Goal: Task Accomplishment & Management: Manage account settings

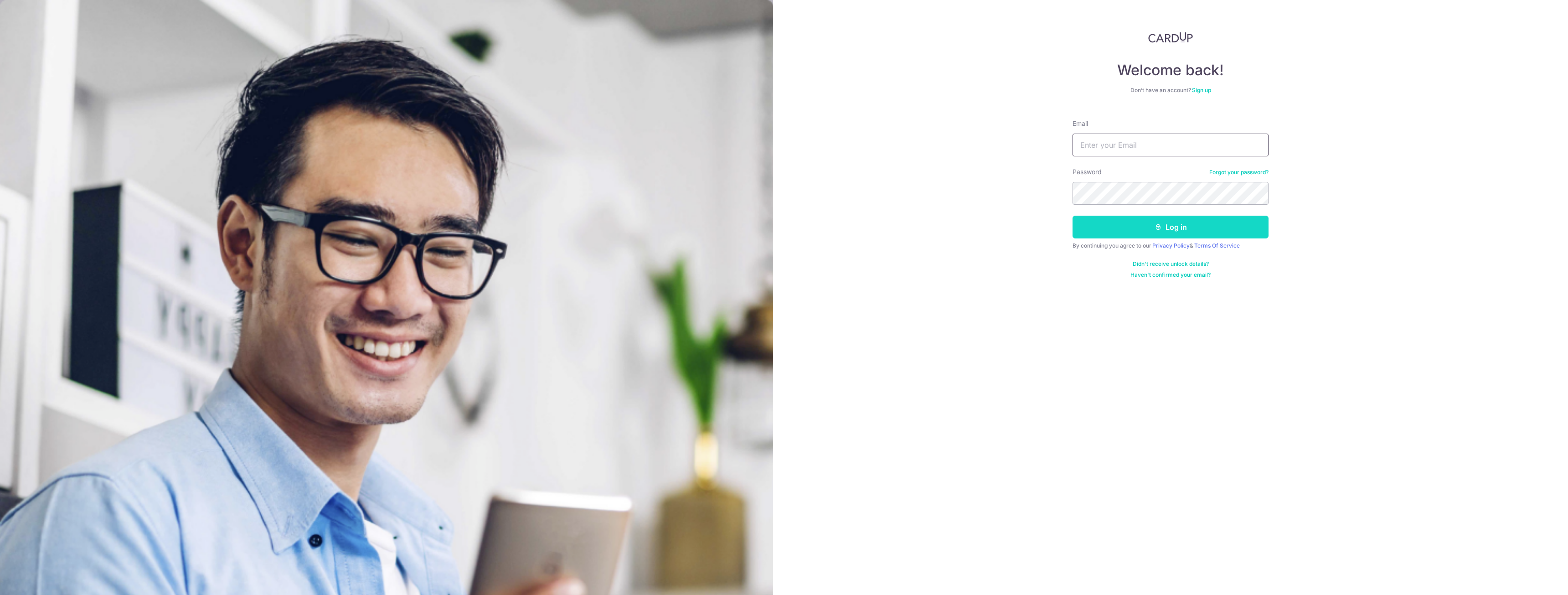
type input "[EMAIL_ADDRESS][DOMAIN_NAME]"
click at [1132, 224] on button "Log in" at bounding box center [1170, 227] width 196 height 22
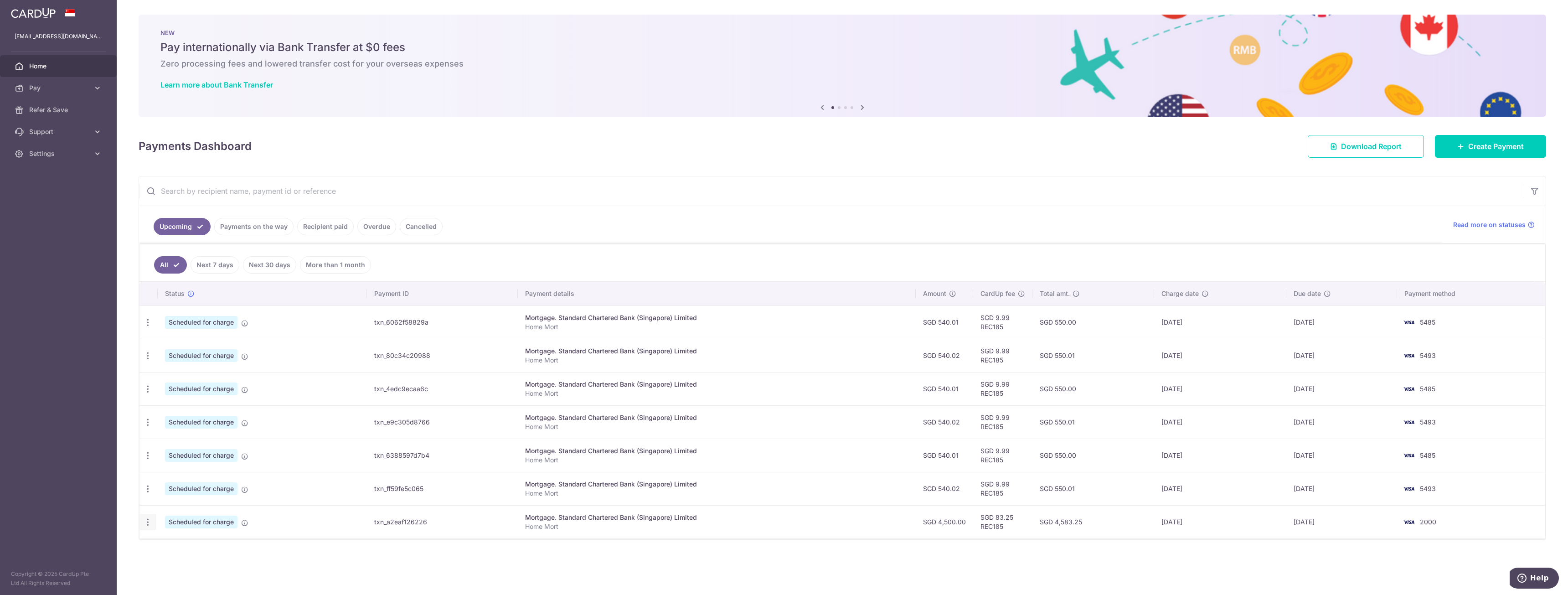
click at [144, 518] on icon "button" at bounding box center [148, 522] width 10 height 10
click at [185, 548] on span "Update payment" at bounding box center [196, 547] width 62 height 11
radio input "true"
type input "4,500.00"
type input "09/12/2025"
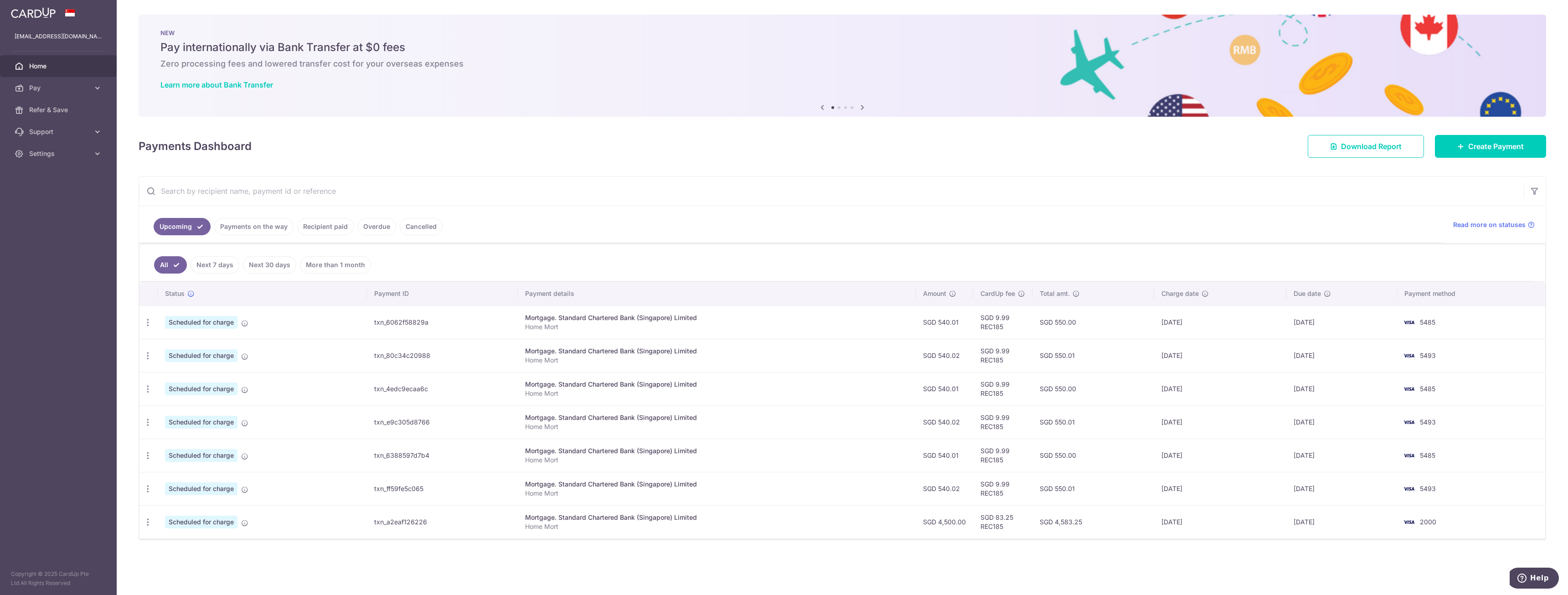
type input "Home Mort"
type input "REC185"
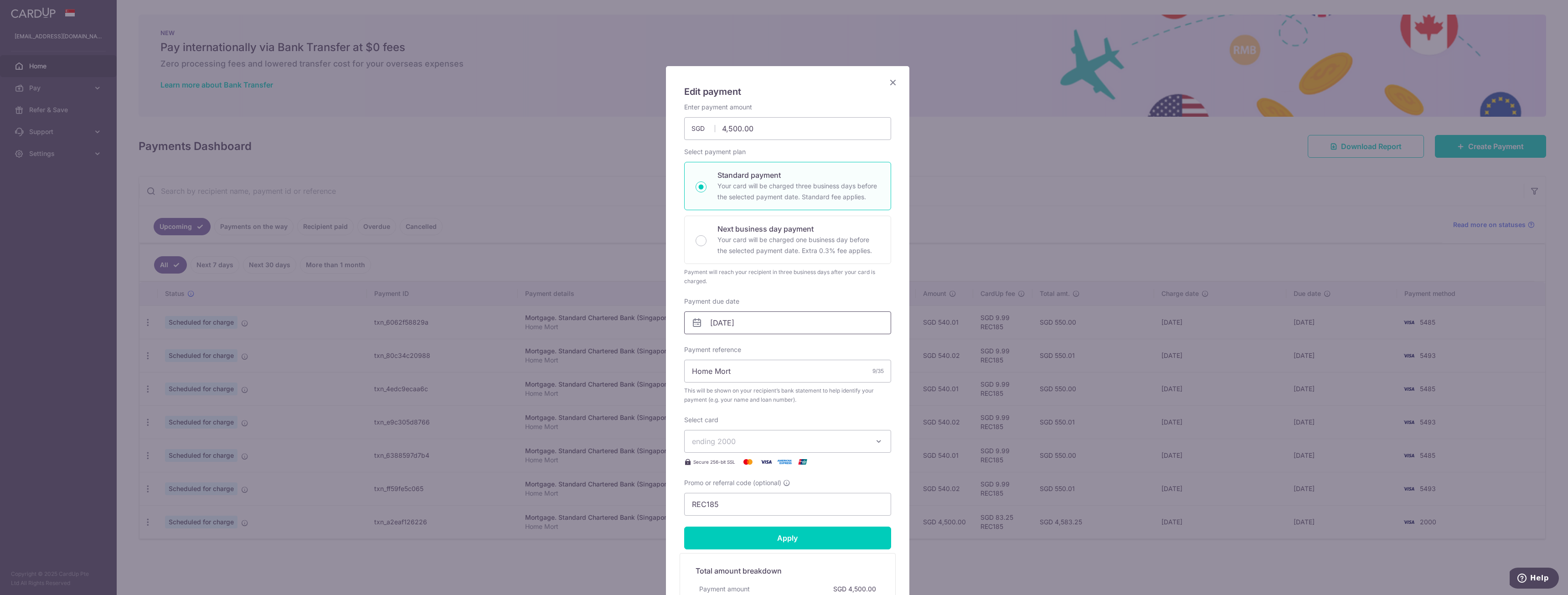
click at [725, 321] on input "09/12/2025" at bounding box center [788, 322] width 207 height 22
click at [698, 351] on link "Prev" at bounding box center [698, 348] width 11 height 11
click at [697, 351] on link "Prev" at bounding box center [698, 348] width 11 height 11
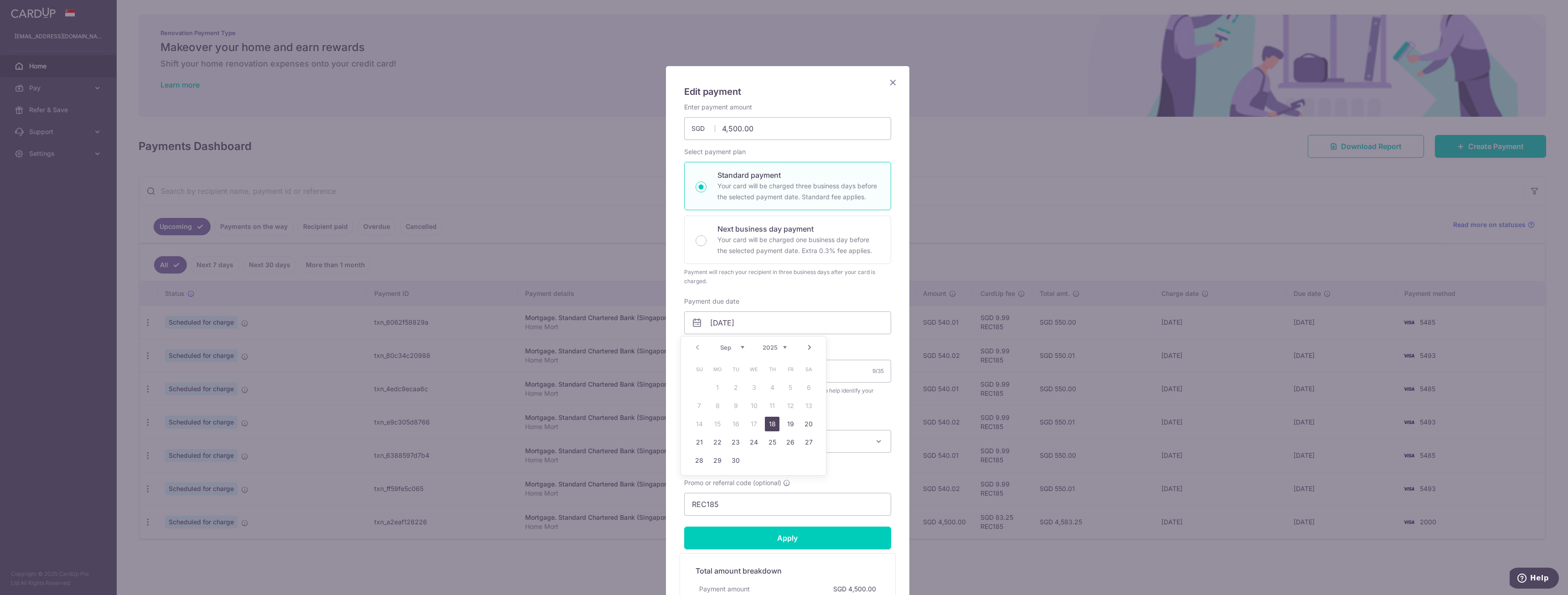
click at [773, 424] on link "18" at bounding box center [772, 424] width 15 height 15
type input "18/09/2025"
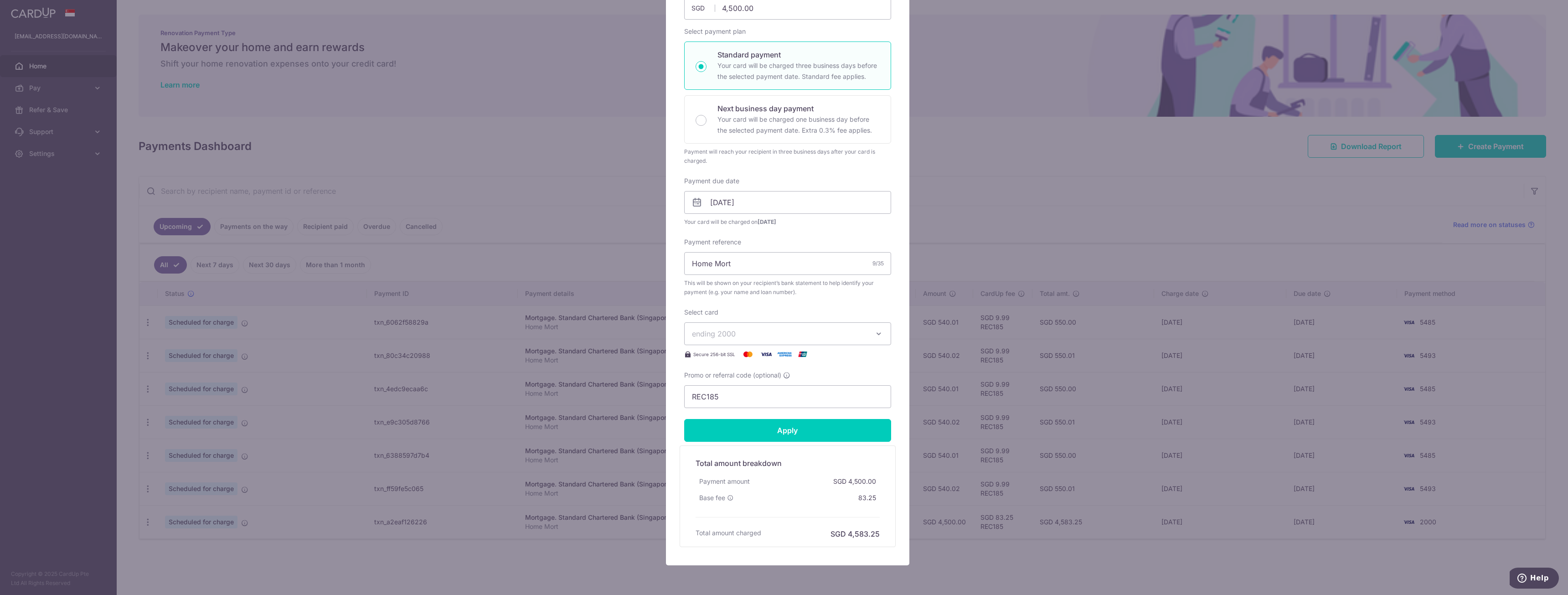
scroll to position [157, 0]
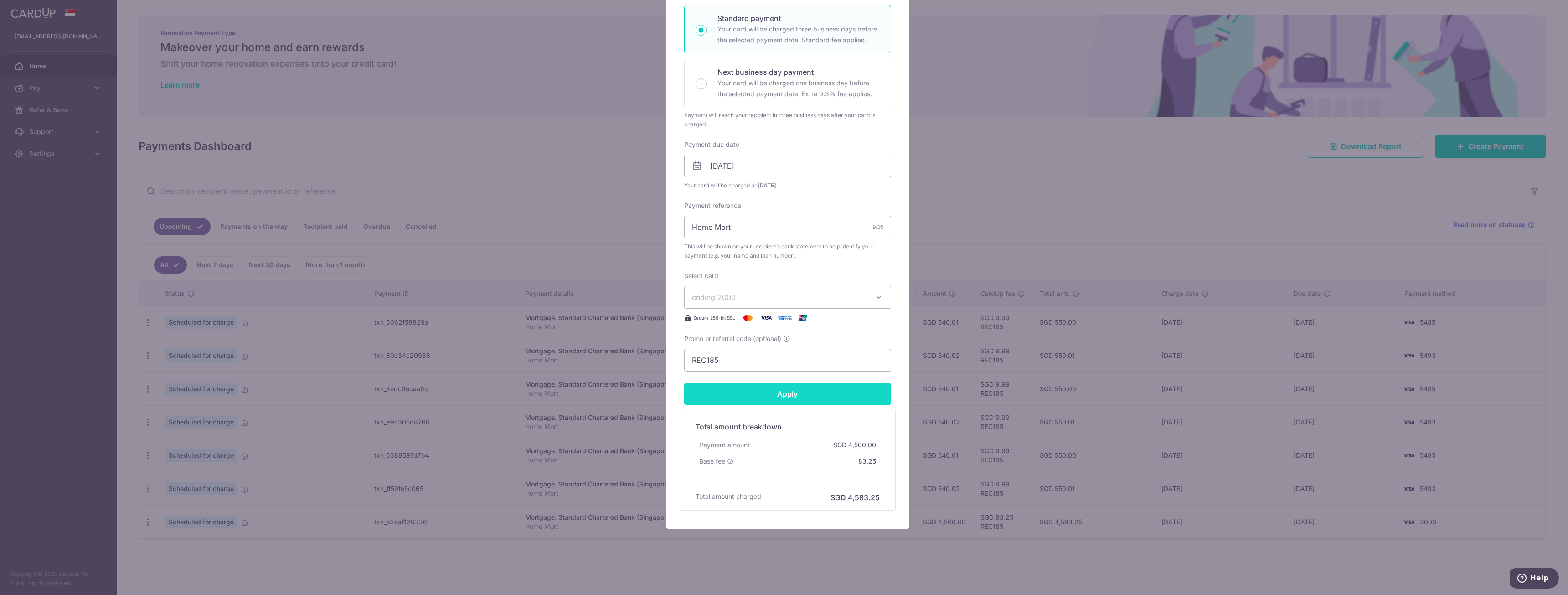
click at [780, 394] on input "Apply" at bounding box center [788, 393] width 207 height 22
type input "Successfully Applied"
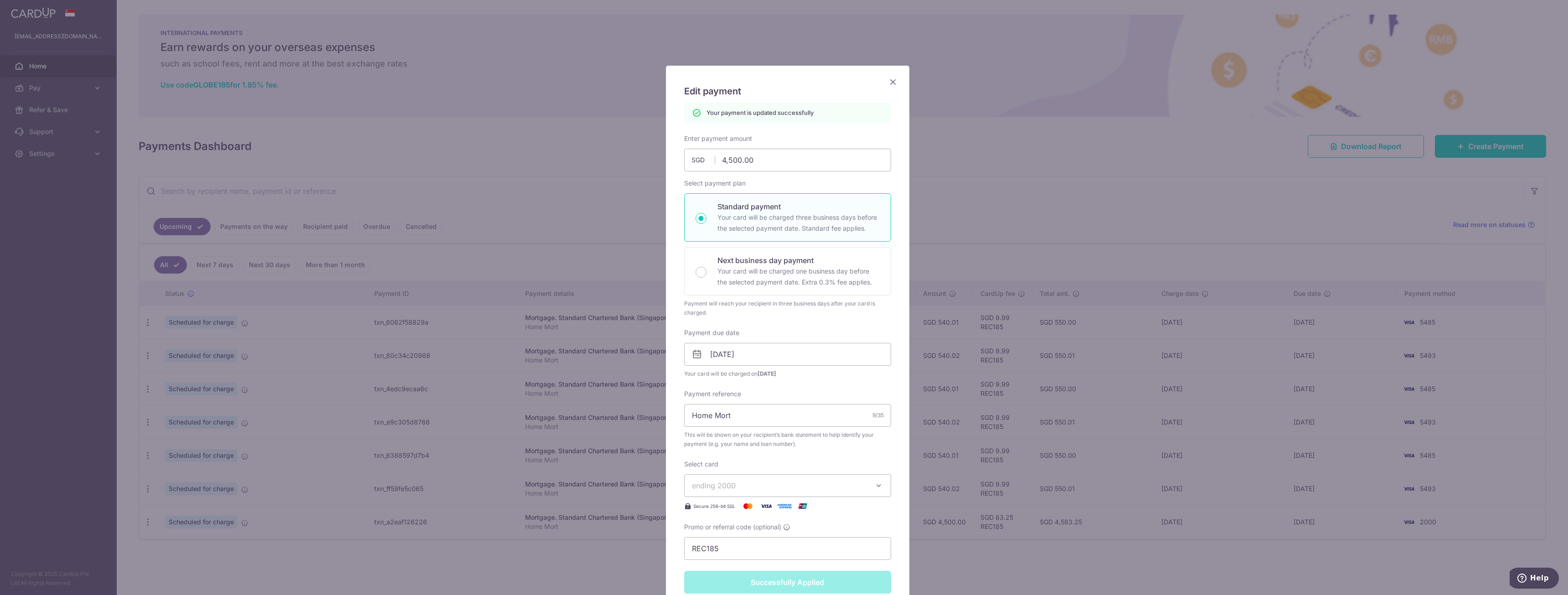
scroll to position [0, 0]
click at [889, 83] on icon "Close" at bounding box center [893, 82] width 11 height 11
